Goal: Obtain resource: Obtain resource

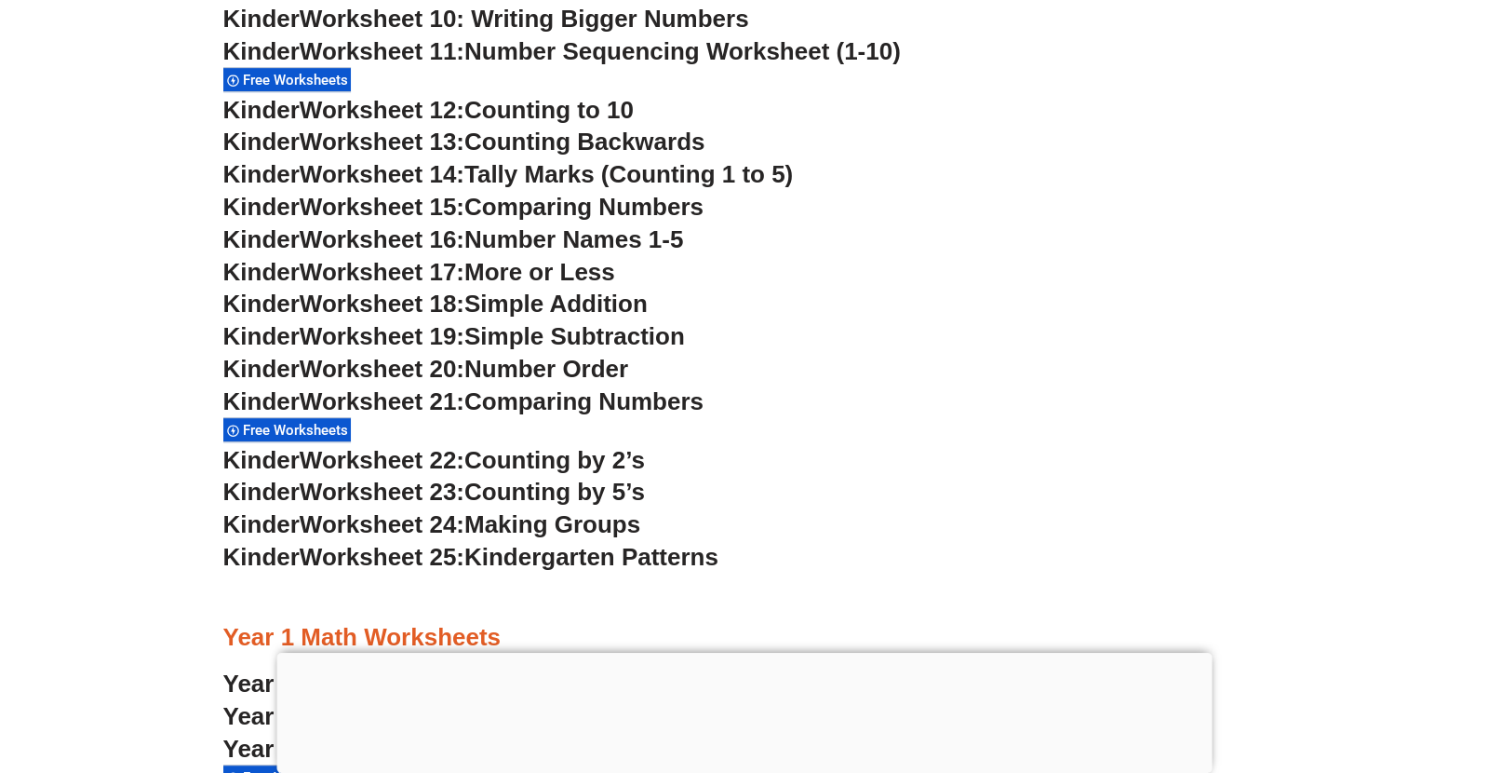
scroll to position [1339, 0]
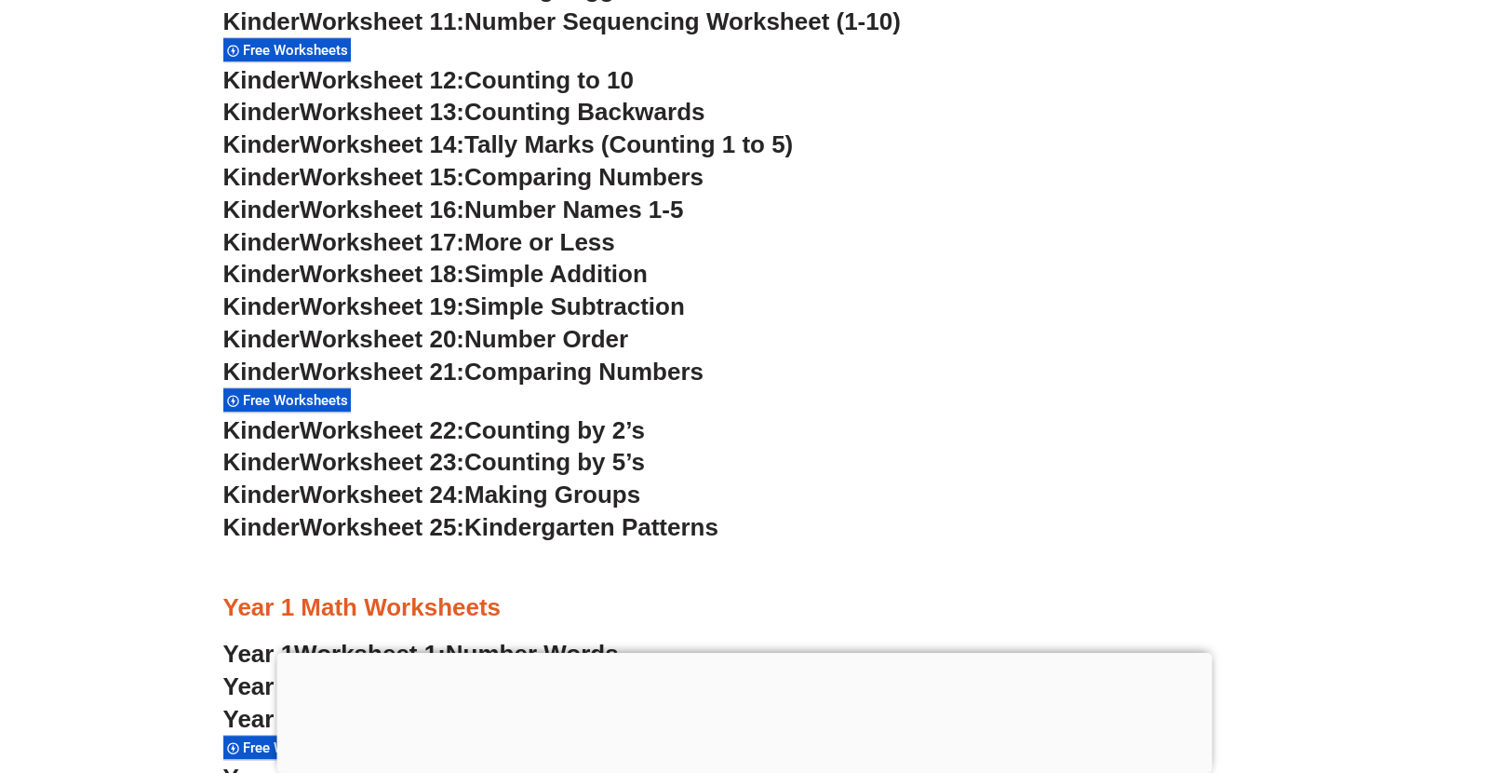
click at [606, 494] on span "Making Groups" at bounding box center [553, 494] width 176 height 28
click at [408, 506] on span "Worksheet 24:" at bounding box center [382, 494] width 165 height 28
click at [422, 491] on span "Worksheet 24:" at bounding box center [382, 494] width 165 height 28
click at [502, 500] on span "Making Groups" at bounding box center [553, 494] width 176 height 28
click at [509, 489] on span "Making Groups" at bounding box center [553, 494] width 176 height 28
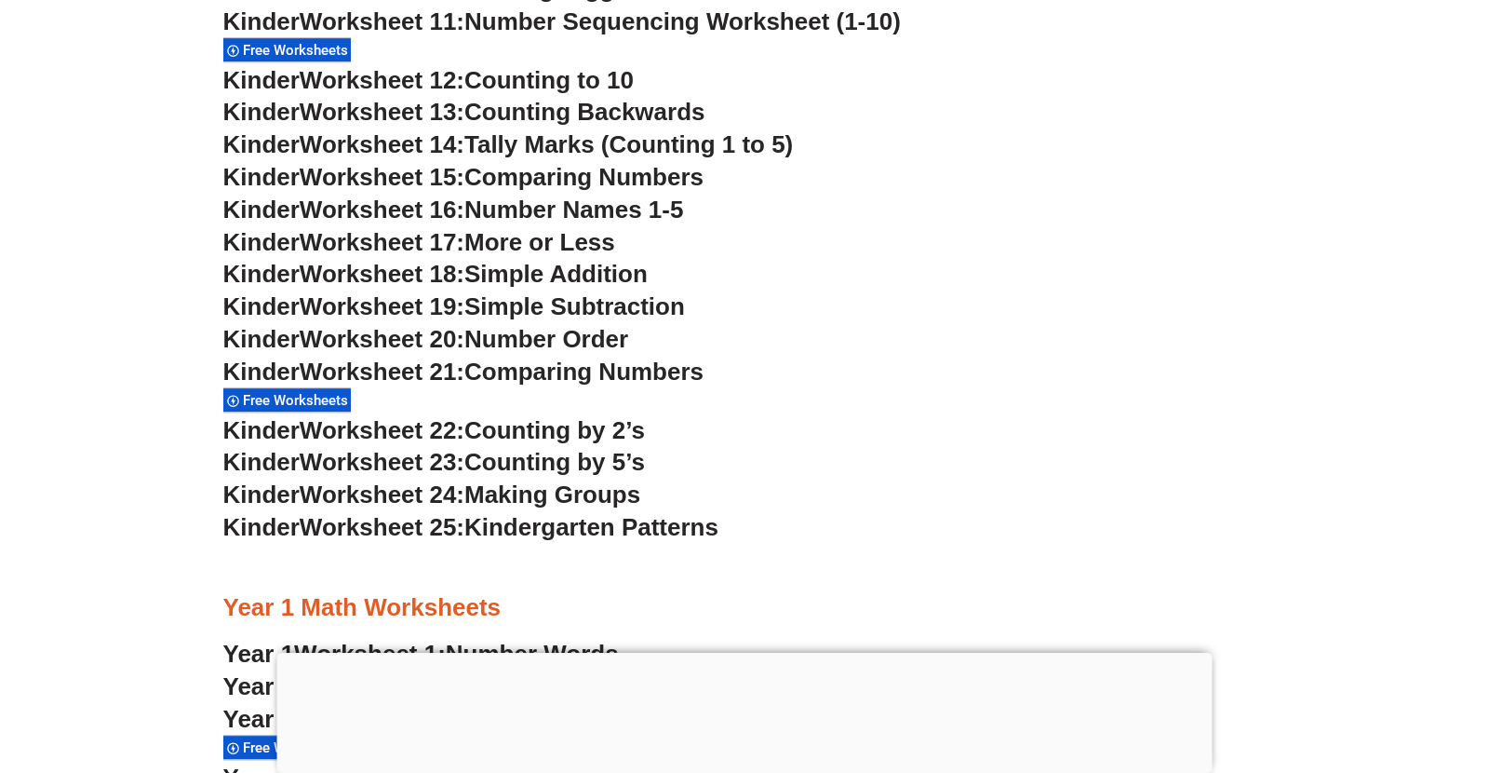
click at [514, 484] on span "Making Groups" at bounding box center [553, 494] width 176 height 28
click at [522, 496] on span "Making Groups" at bounding box center [553, 494] width 176 height 28
click at [531, 497] on span "Making Groups" at bounding box center [553, 494] width 176 height 28
click at [535, 495] on span "Making Groups" at bounding box center [553, 494] width 176 height 28
click at [540, 493] on span "Making Groups" at bounding box center [553, 494] width 176 height 28
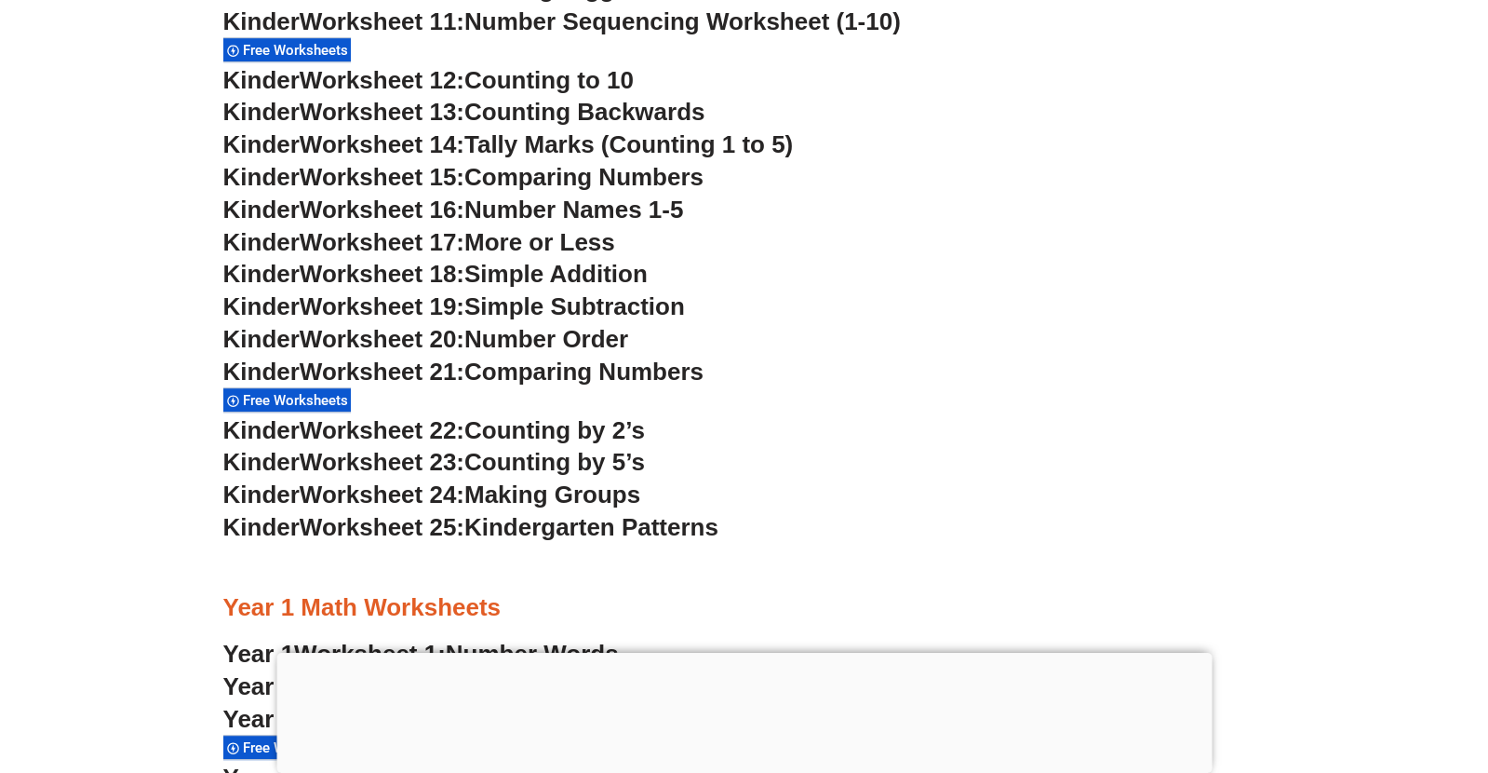
click at [541, 503] on span "Making Groups" at bounding box center [553, 494] width 176 height 28
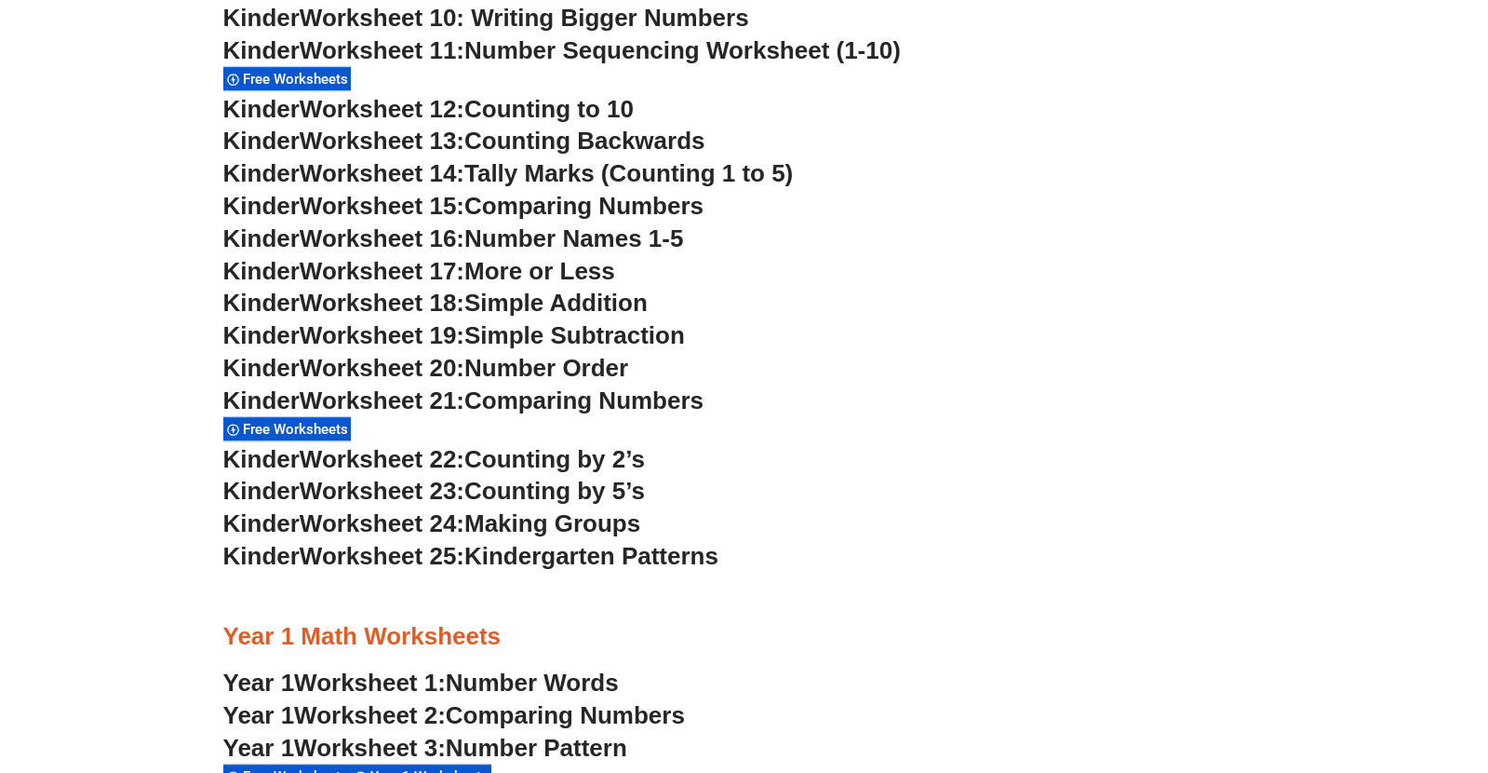
scroll to position [1307, 0]
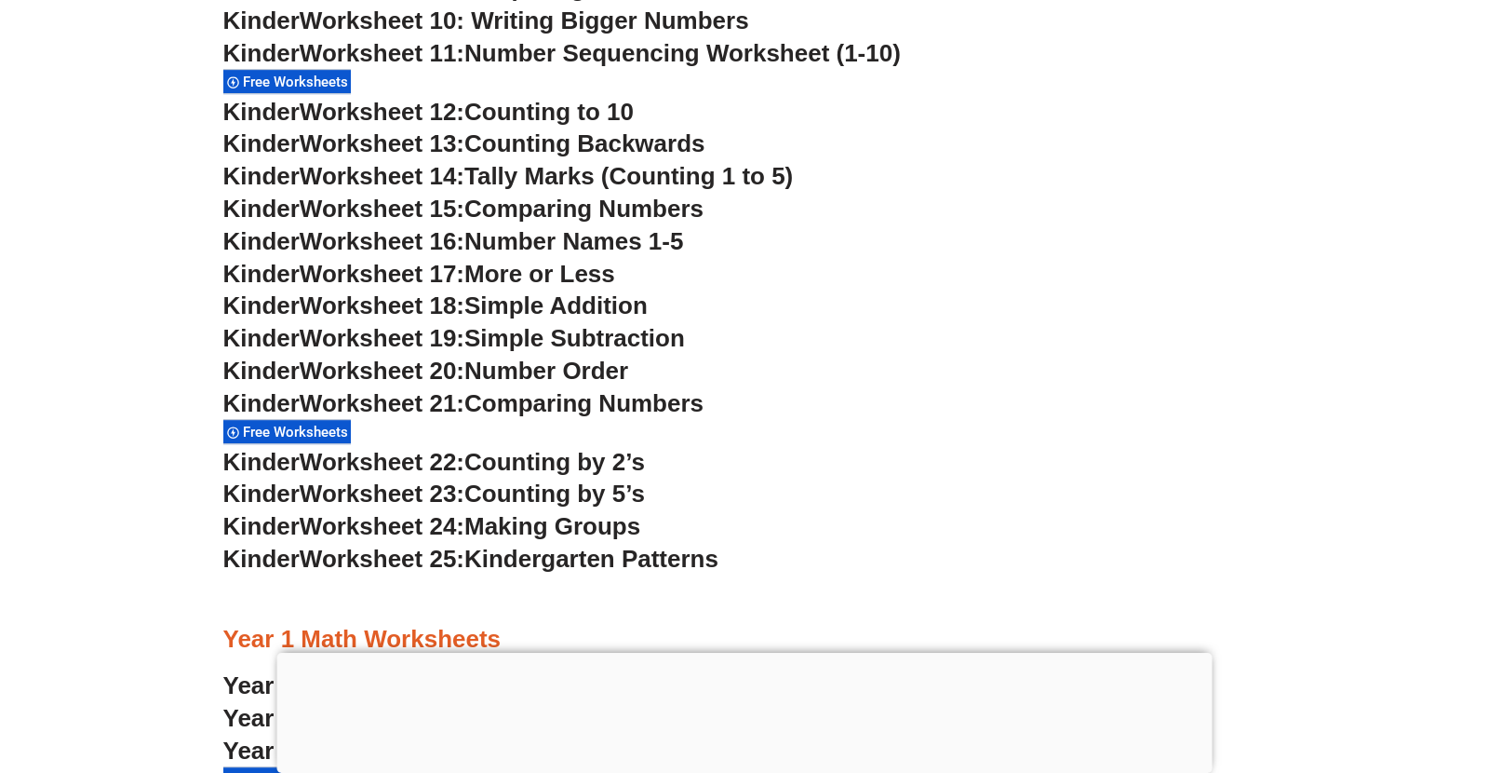
click at [385, 519] on span "Worksheet 24:" at bounding box center [382, 526] width 165 height 28
click at [546, 529] on span "Making Groups" at bounding box center [553, 526] width 176 height 28
click at [529, 516] on span "Making Groups" at bounding box center [553, 526] width 176 height 28
click at [532, 521] on span "Making Groups" at bounding box center [553, 526] width 176 height 28
click at [536, 521] on span "Making Groups" at bounding box center [553, 526] width 176 height 28
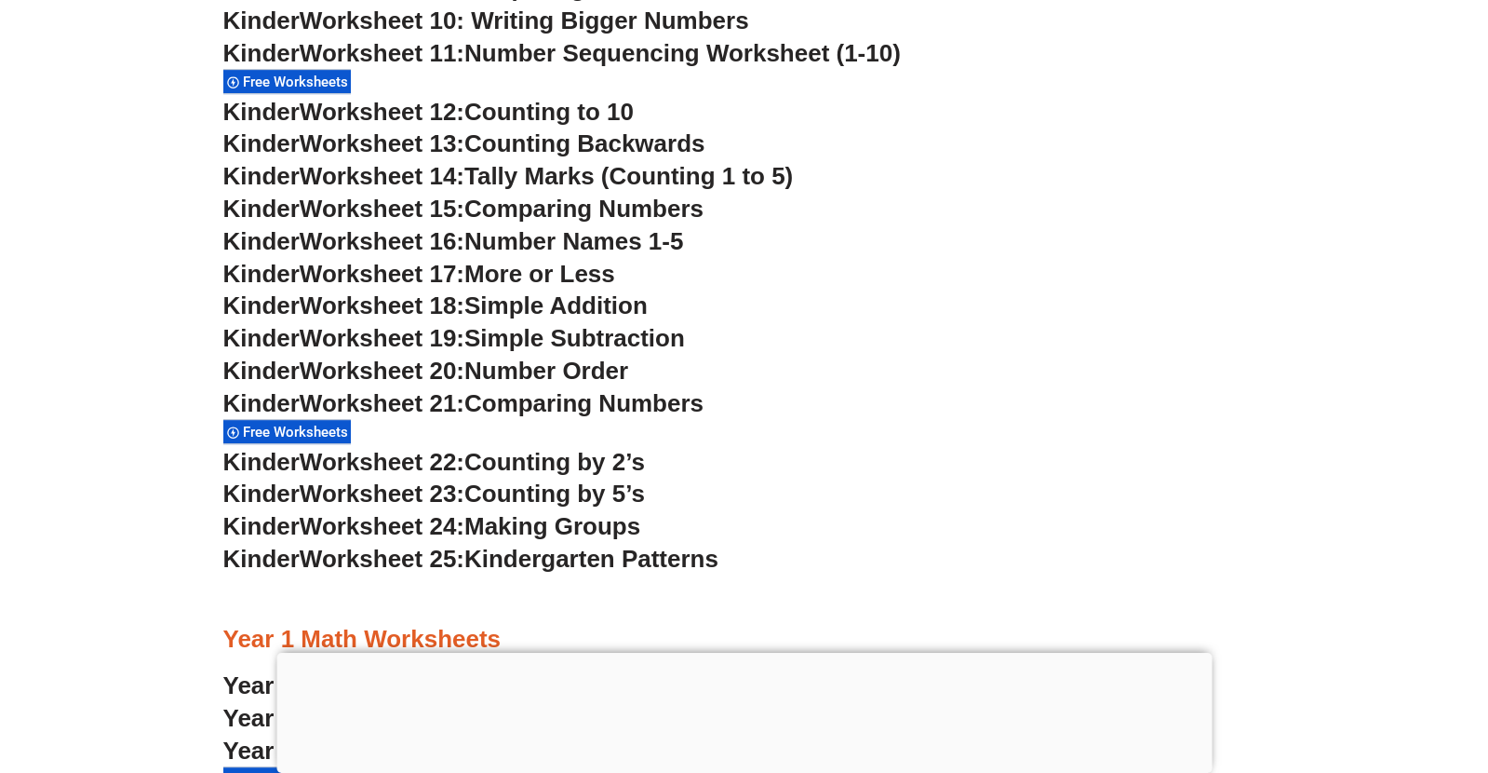
click at [545, 518] on span "Making Groups" at bounding box center [553, 526] width 176 height 28
click at [588, 524] on span "Making Groups" at bounding box center [553, 526] width 176 height 28
click at [572, 512] on span "Making Groups" at bounding box center [553, 526] width 176 height 28
click at [561, 529] on span "Making Groups" at bounding box center [553, 526] width 176 height 28
click at [565, 519] on span "Making Groups" at bounding box center [553, 526] width 176 height 28
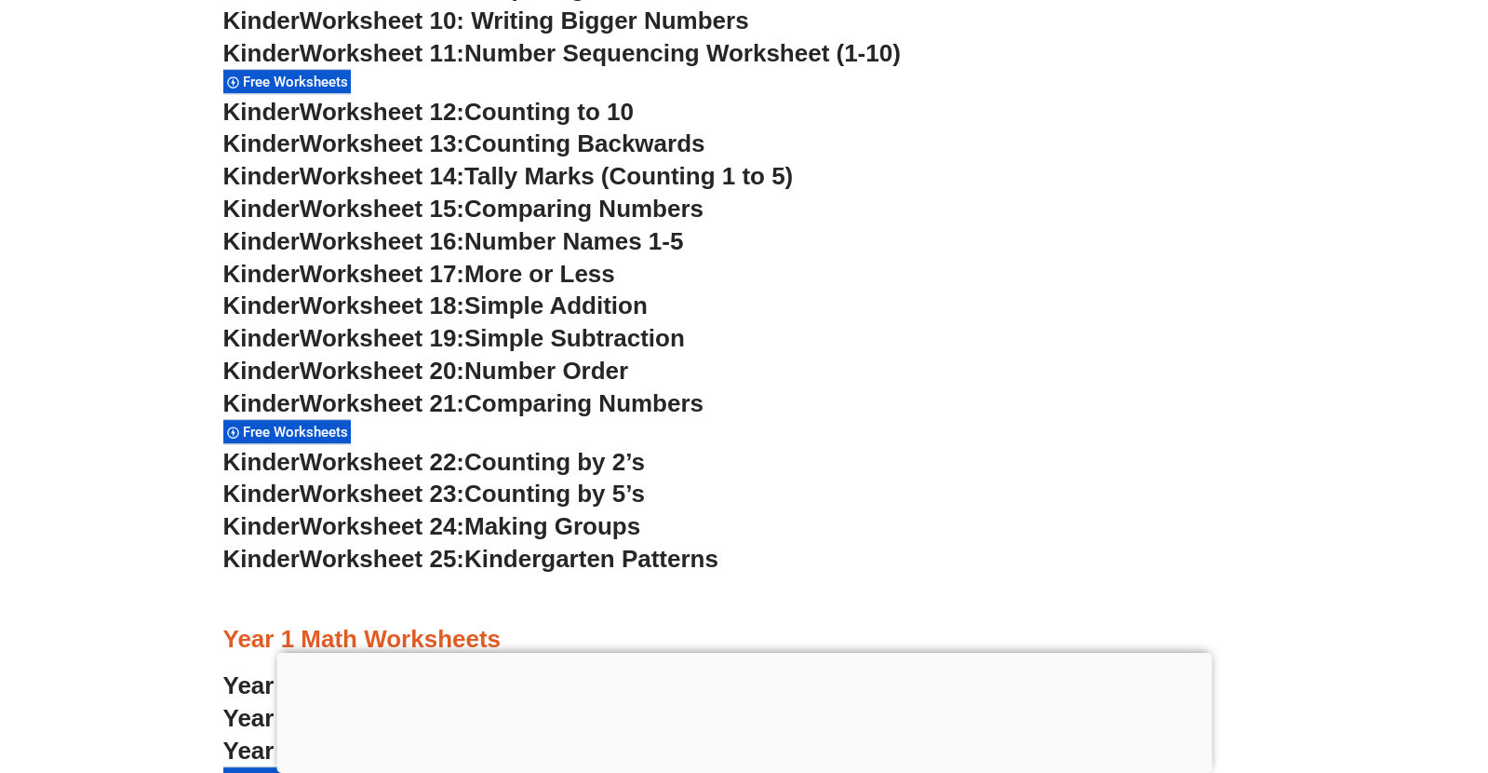
click at [566, 514] on span "Making Groups" at bounding box center [553, 526] width 176 height 28
click at [305, 545] on span "Worksheet 25:" at bounding box center [382, 559] width 165 height 28
click at [282, 511] on h3 "Kinder Worksheet 24: Making Groups" at bounding box center [744, 527] width 1043 height 32
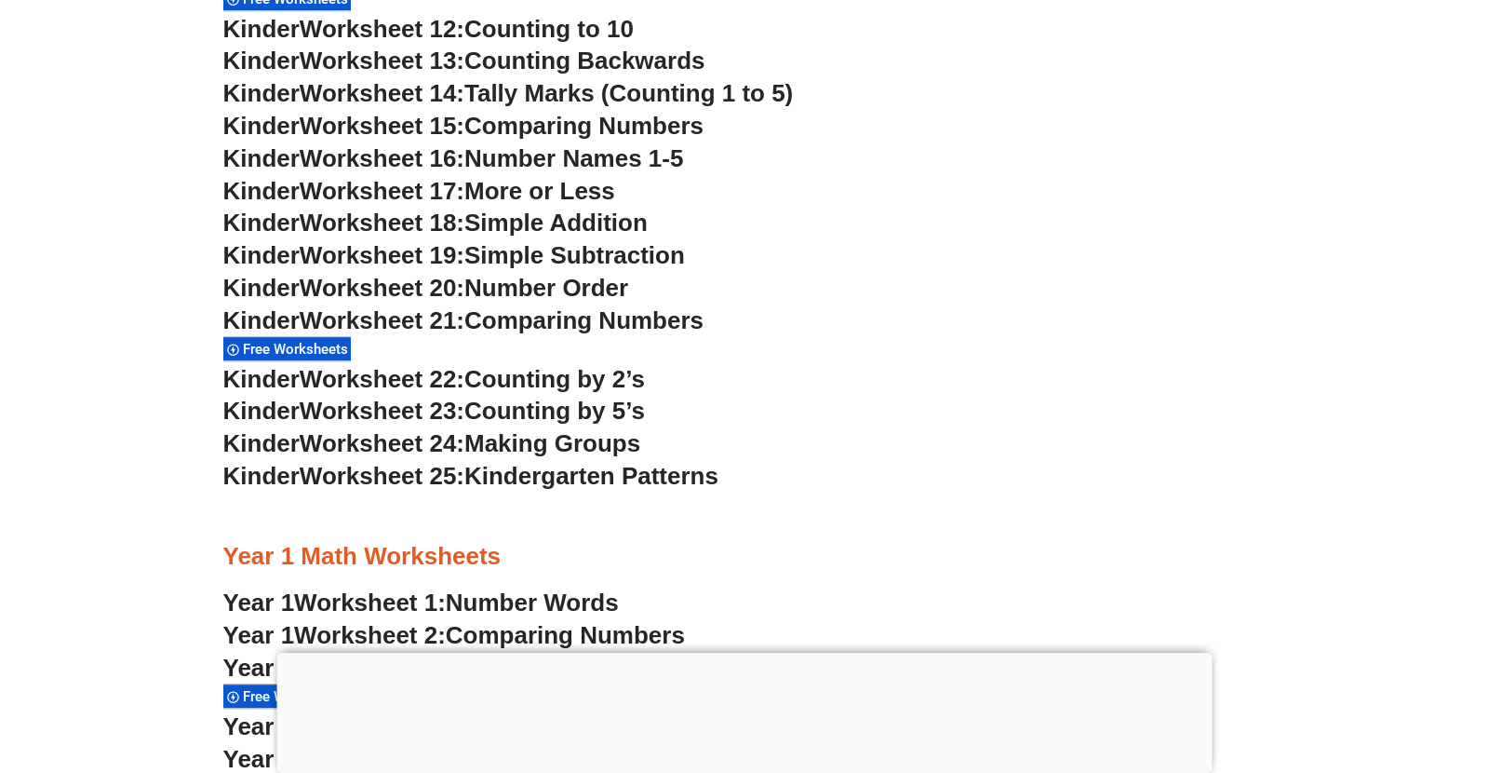
scroll to position [1410, 0]
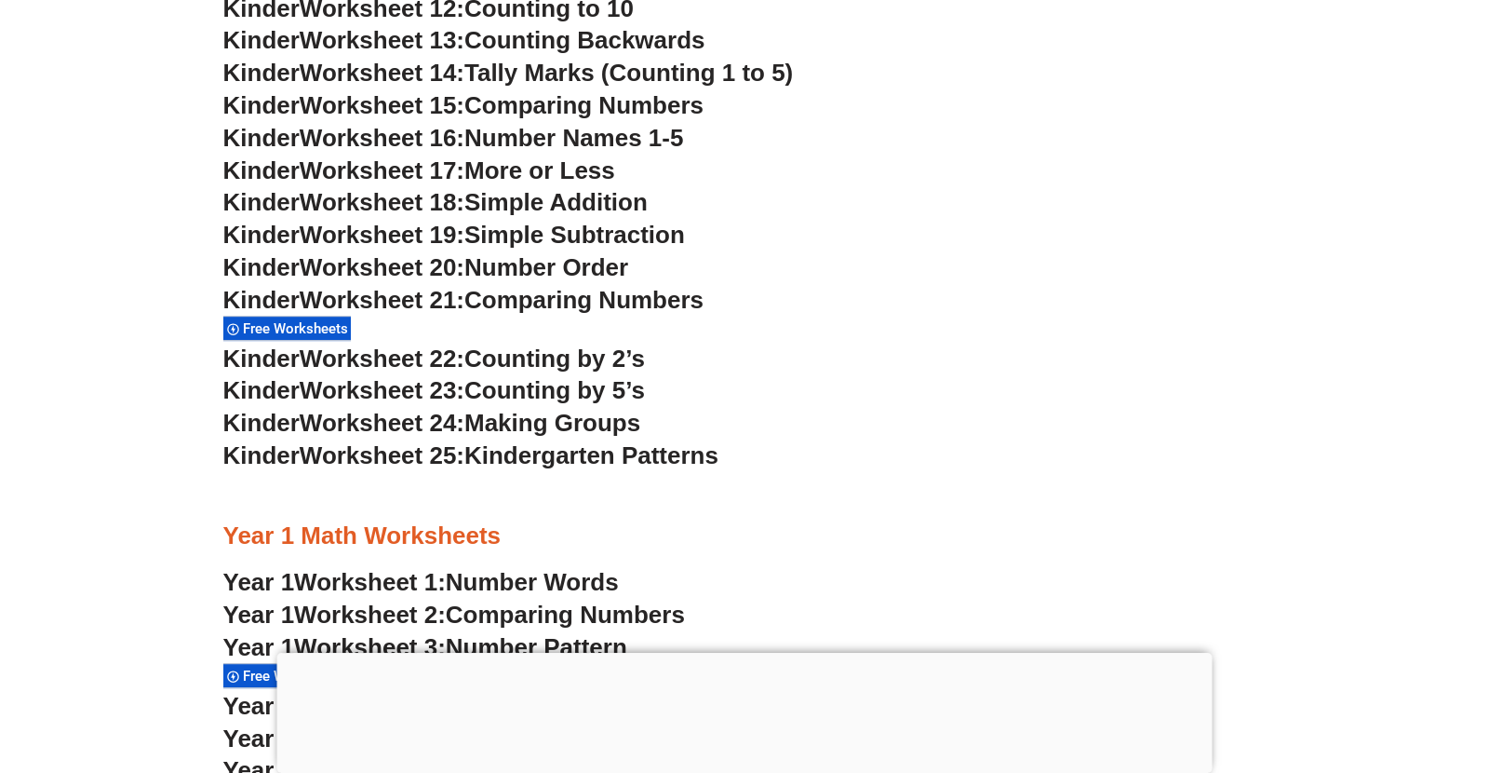
click at [509, 398] on span "Counting by 5’s" at bounding box center [555, 390] width 181 height 28
click at [495, 417] on span "Making Groups" at bounding box center [553, 423] width 176 height 28
click at [504, 384] on span "Counting by 5’s" at bounding box center [555, 390] width 181 height 28
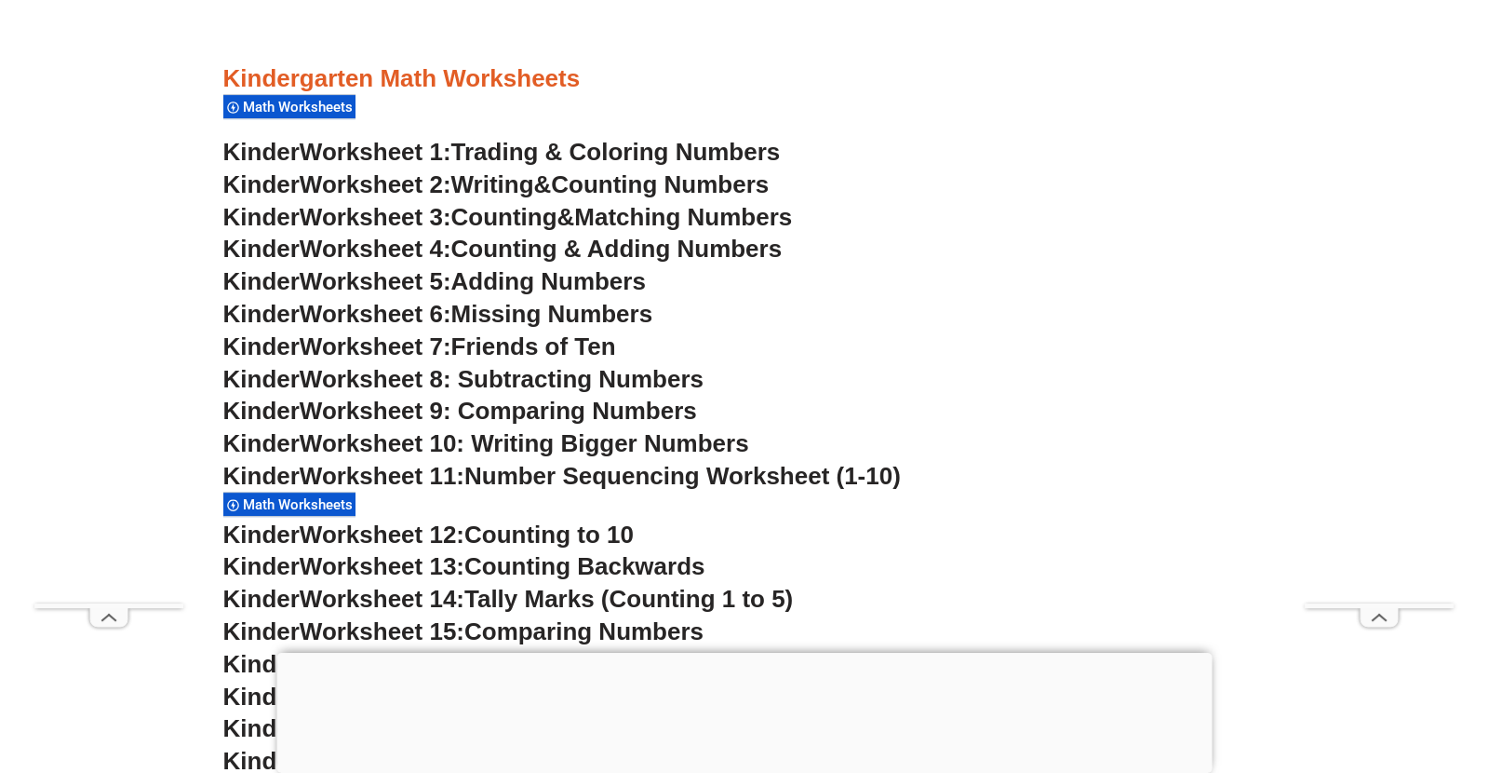
scroll to position [952, 0]
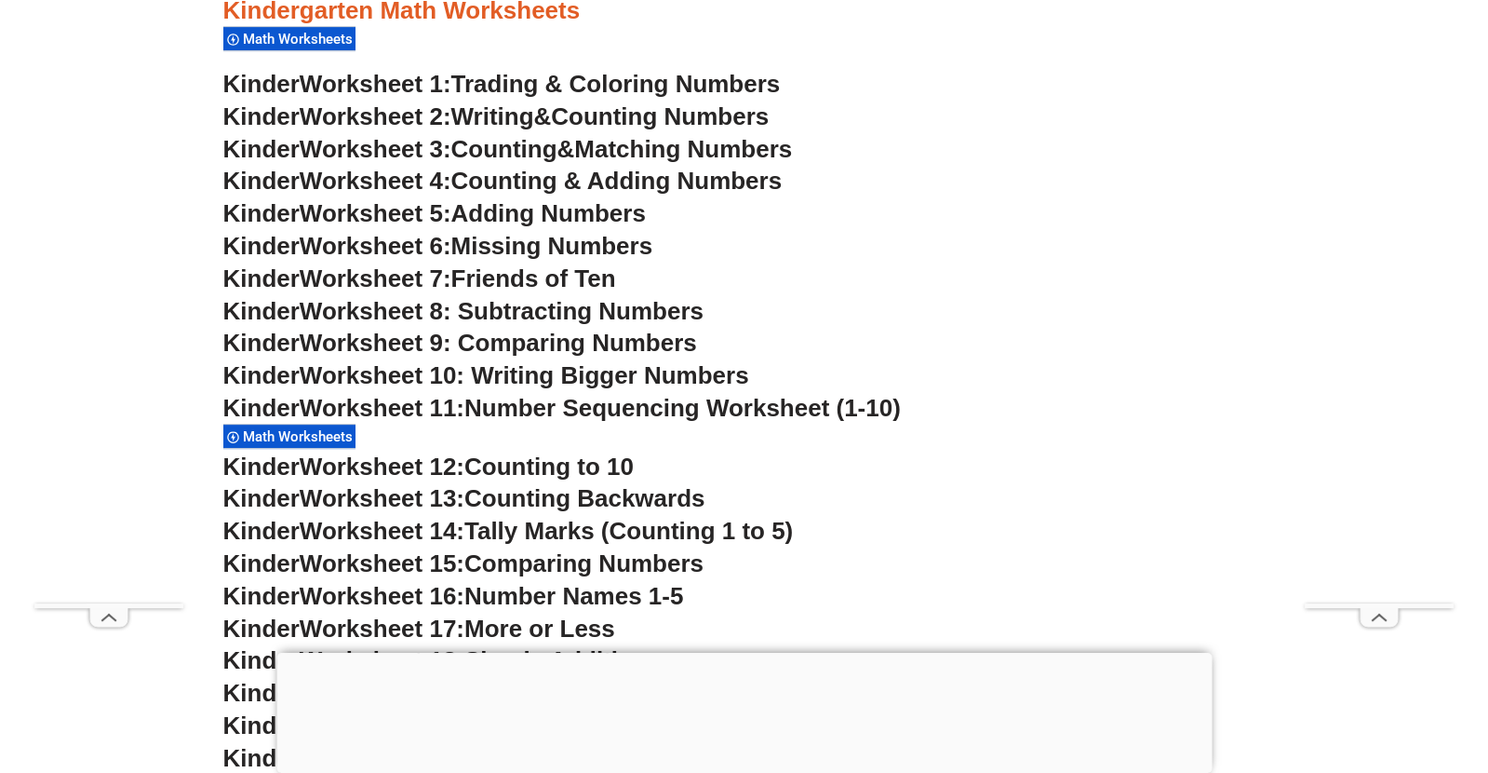
click at [546, 624] on span "More or Less" at bounding box center [540, 628] width 151 height 28
click at [454, 628] on span "Worksheet 17:" at bounding box center [382, 628] width 165 height 28
click at [465, 625] on span "More or Less" at bounding box center [540, 628] width 151 height 28
click at [660, 631] on h3 "Kinder Worksheet 17: More or Less" at bounding box center [744, 629] width 1043 height 32
